Goal: Task Accomplishment & Management: Complete application form

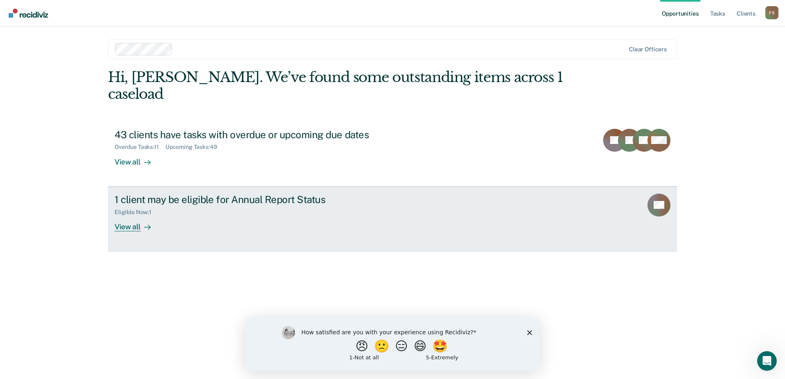
click at [163, 206] on div "Eligible Now : 1" at bounding box center [259, 211] width 288 height 10
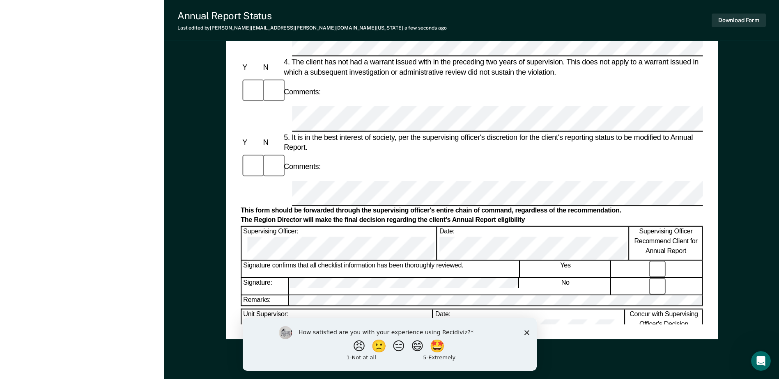
scroll to position [394, 0]
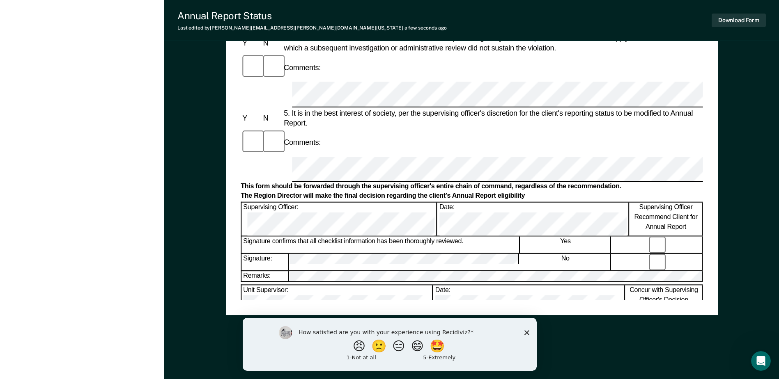
click at [529, 334] on icon "Close survey" at bounding box center [526, 332] width 5 height 5
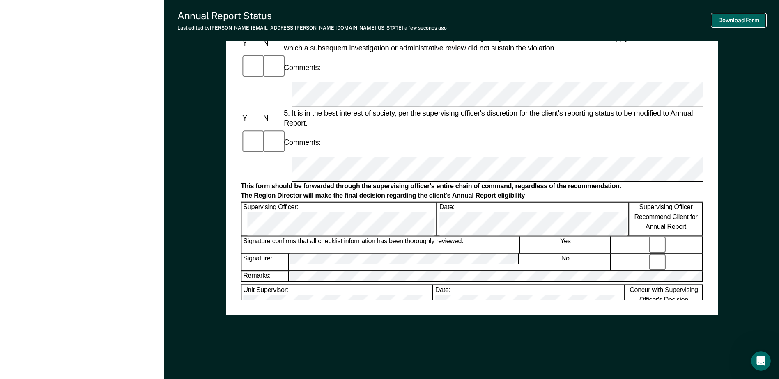
click at [750, 21] on button "Download Form" at bounding box center [739, 21] width 54 height 14
